Goal: Find contact information: Find contact information

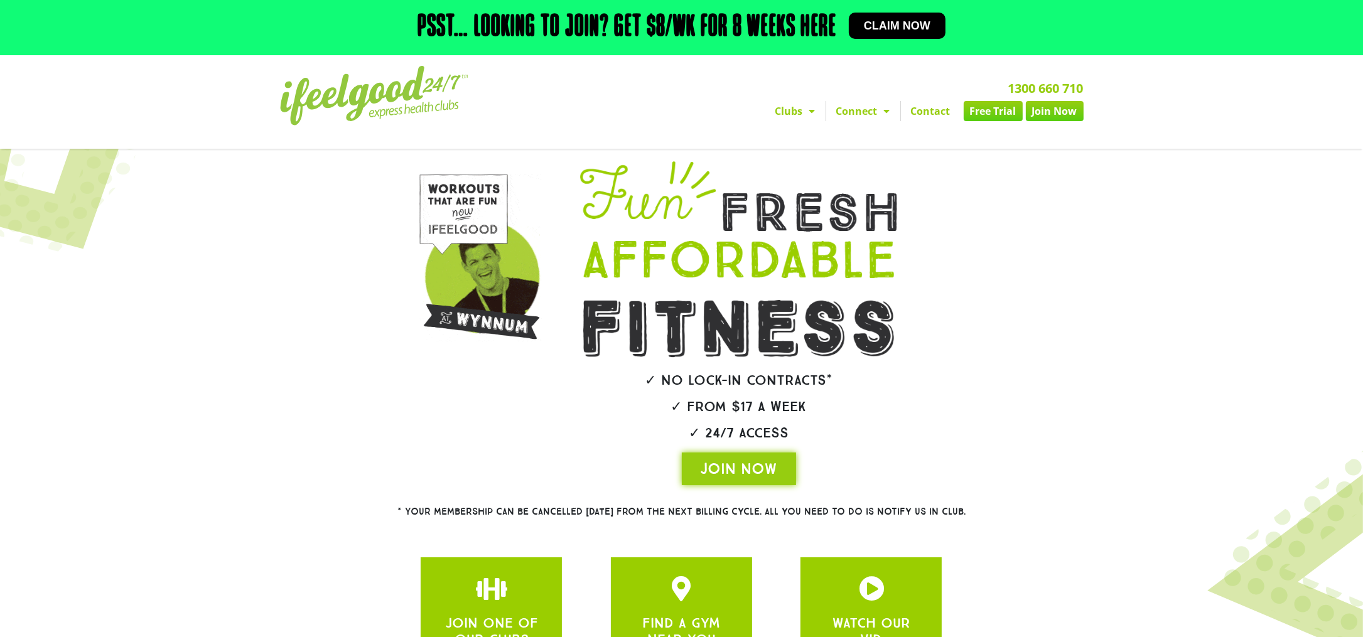
click at [783, 112] on link "Clubs" at bounding box center [795, 111] width 60 height 20
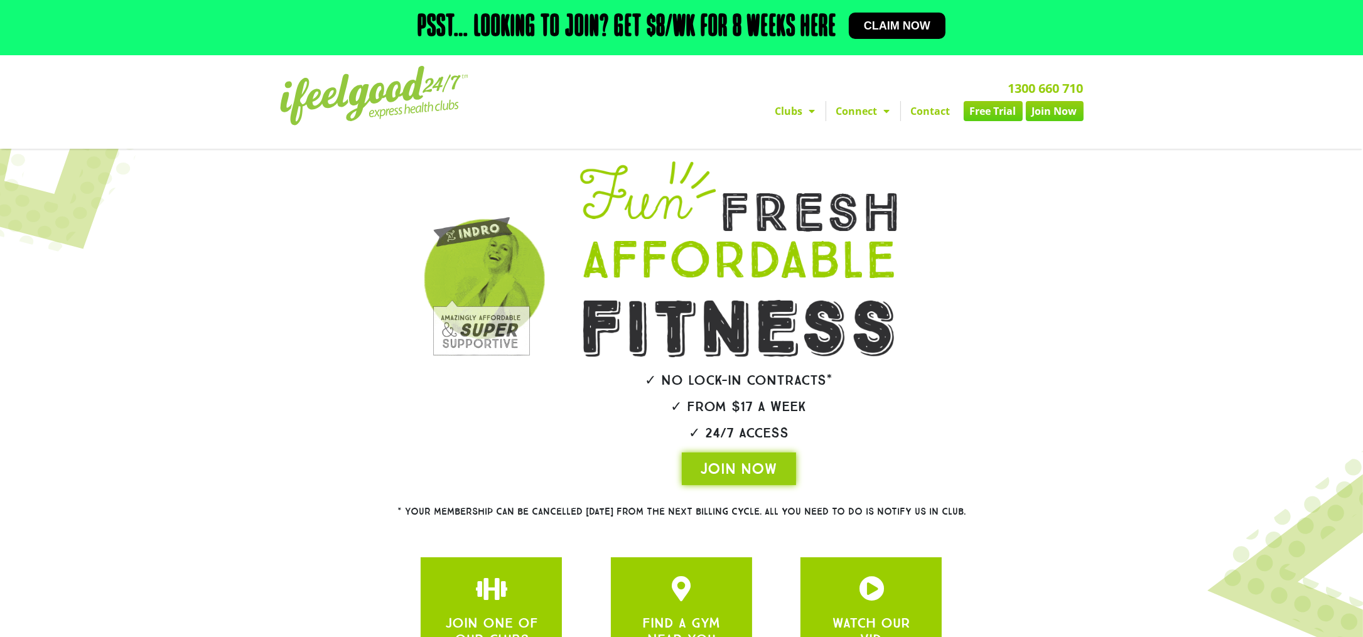
click at [789, 110] on link "Clubs" at bounding box center [795, 111] width 60 height 20
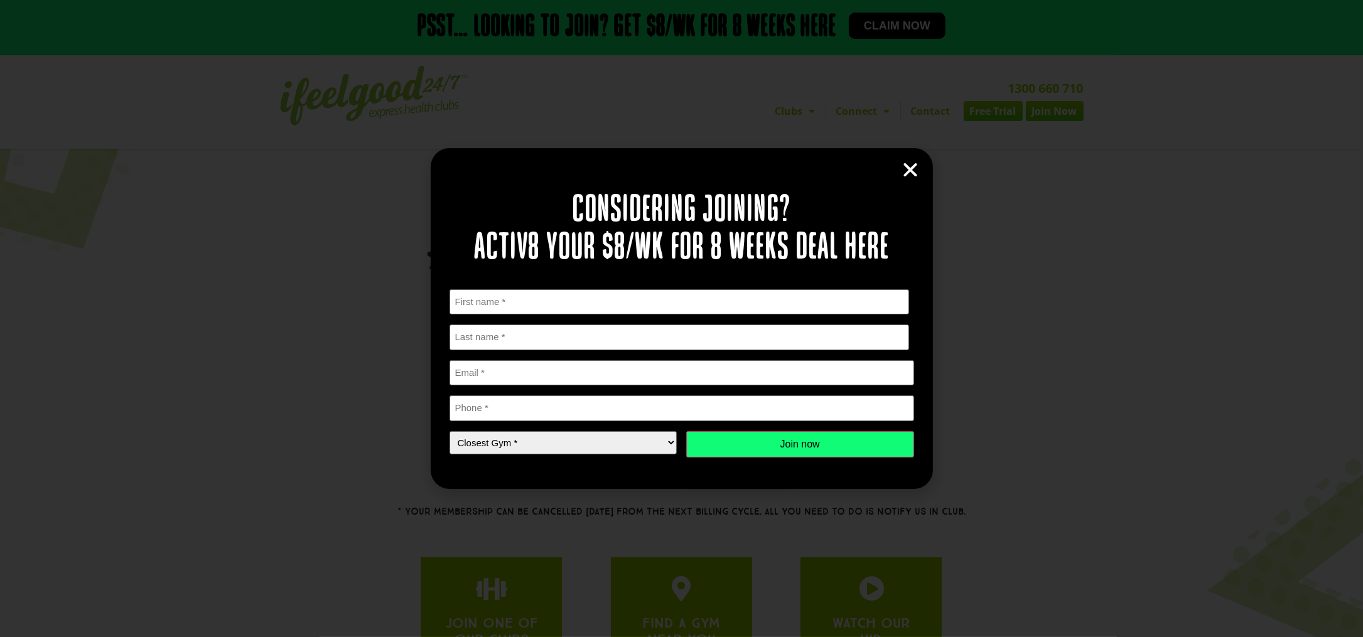
click at [908, 165] on icon "Close" at bounding box center [910, 170] width 19 height 19
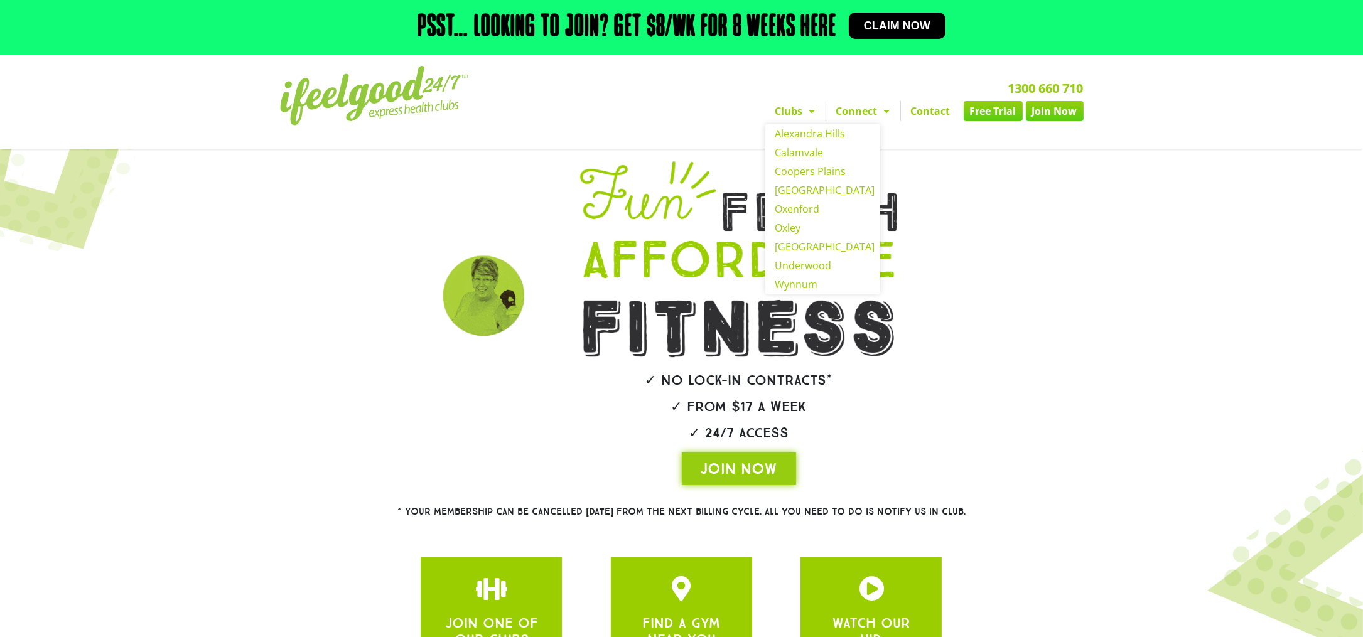
click at [800, 114] on link "Clubs" at bounding box center [795, 111] width 60 height 20
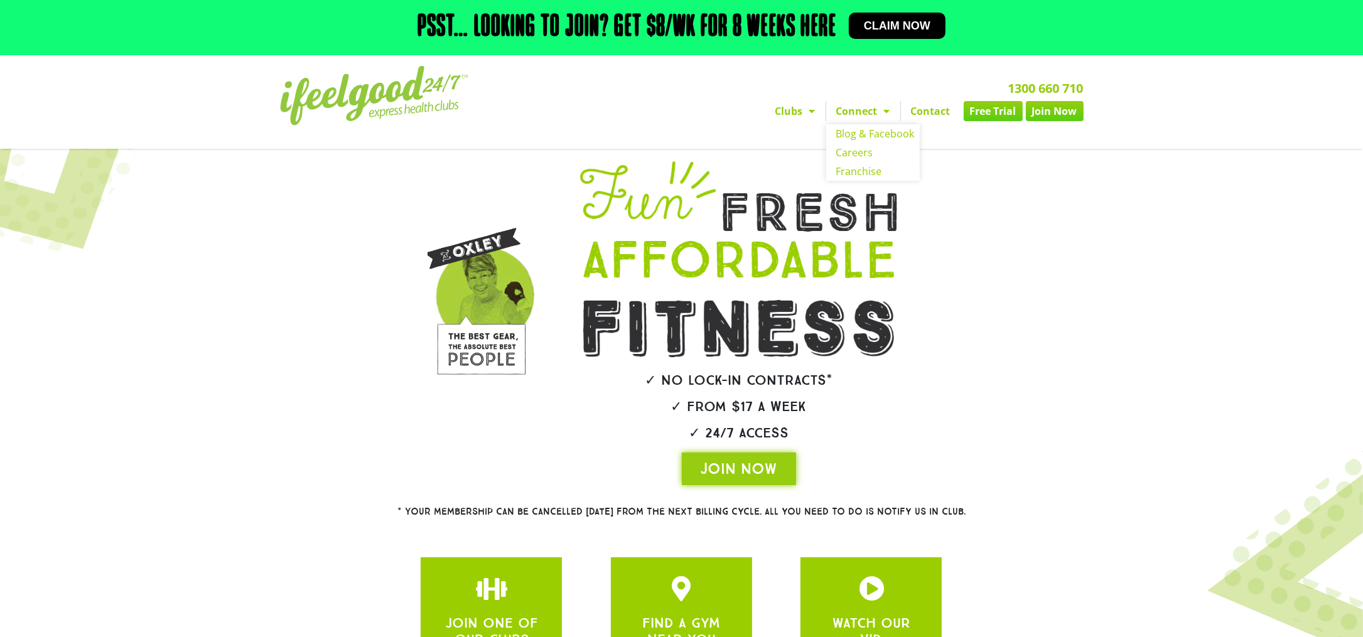
click at [849, 112] on link "Connect" at bounding box center [863, 111] width 74 height 20
click at [922, 114] on link "Contact" at bounding box center [931, 111] width 60 height 20
